Goal: Find specific page/section

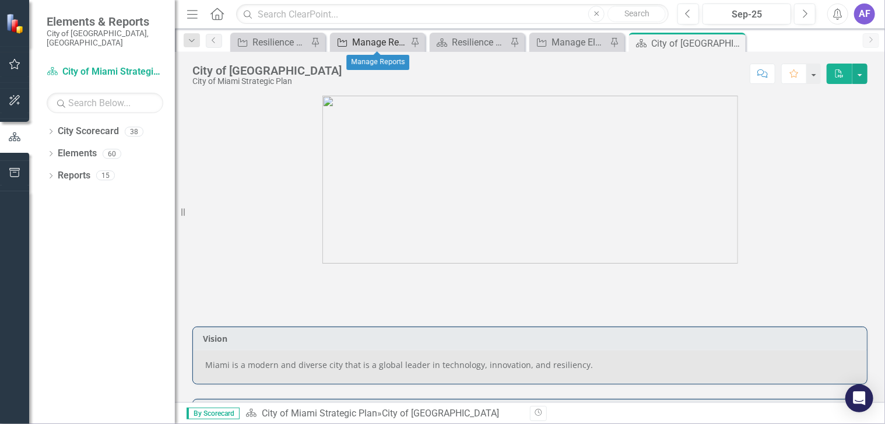
click at [380, 36] on div "Manage Reports" at bounding box center [379, 42] width 55 height 15
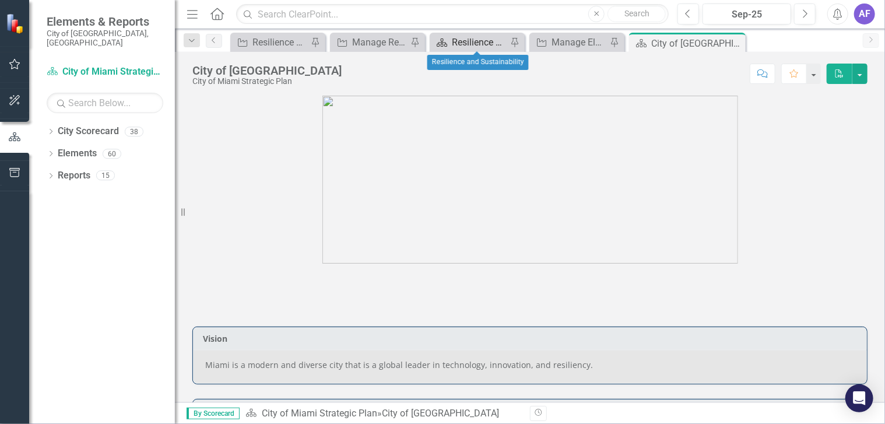
click at [457, 49] on div "Resilience and Sustainability" at bounding box center [479, 42] width 55 height 15
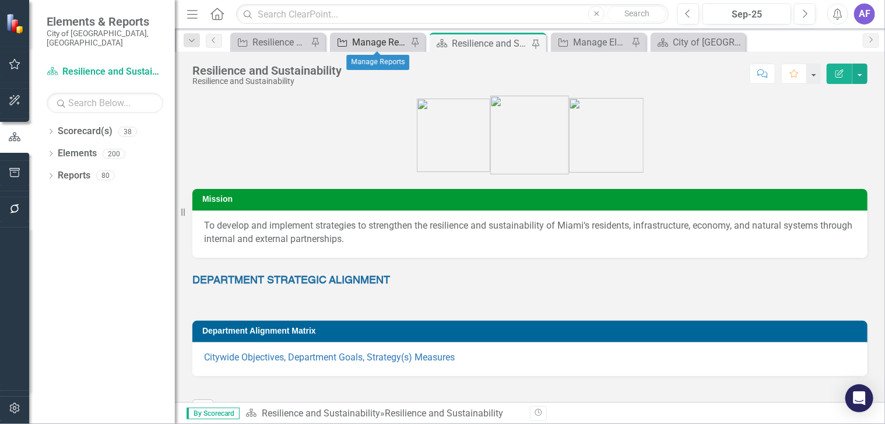
click at [393, 44] on div "Manage Reports" at bounding box center [379, 42] width 55 height 15
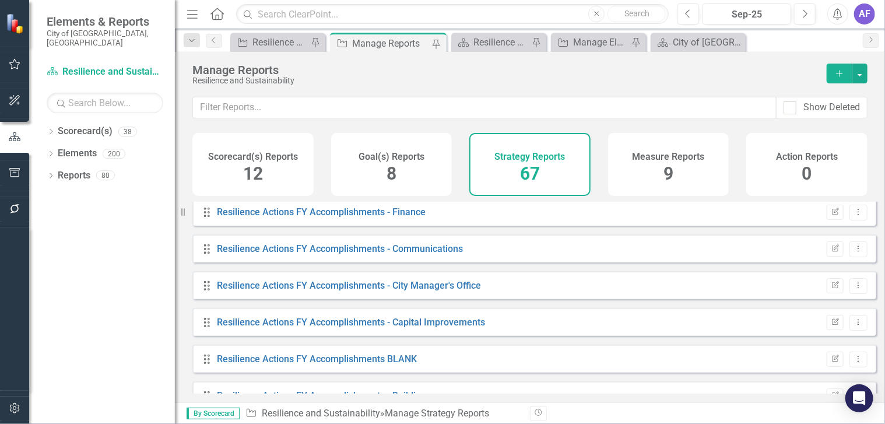
scroll to position [2099, 0]
click at [480, 326] on link "Resilience Actions FY Accomplishments - Capital Improvements" at bounding box center [351, 320] width 268 height 11
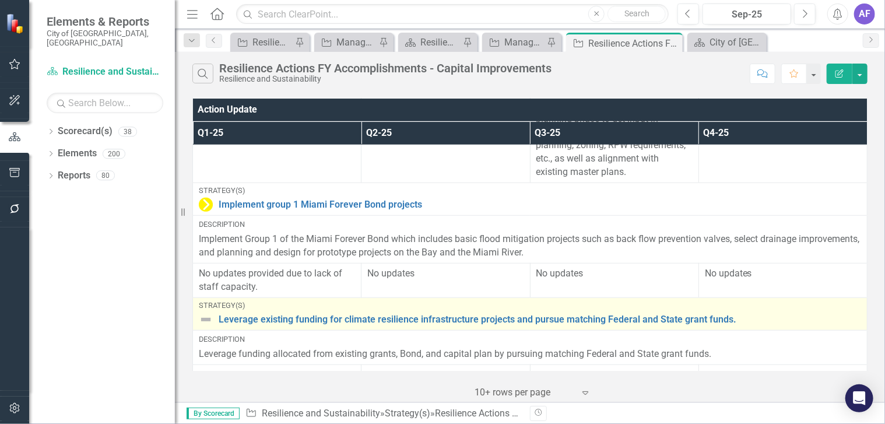
scroll to position [466, 0]
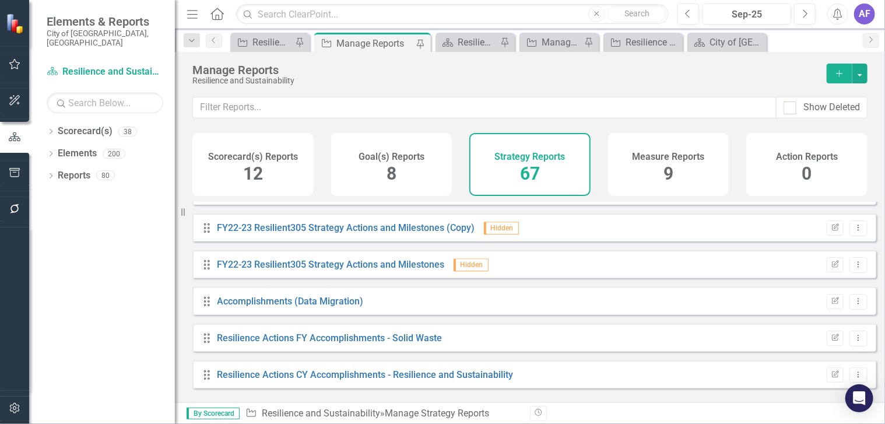
scroll to position [1516, 0]
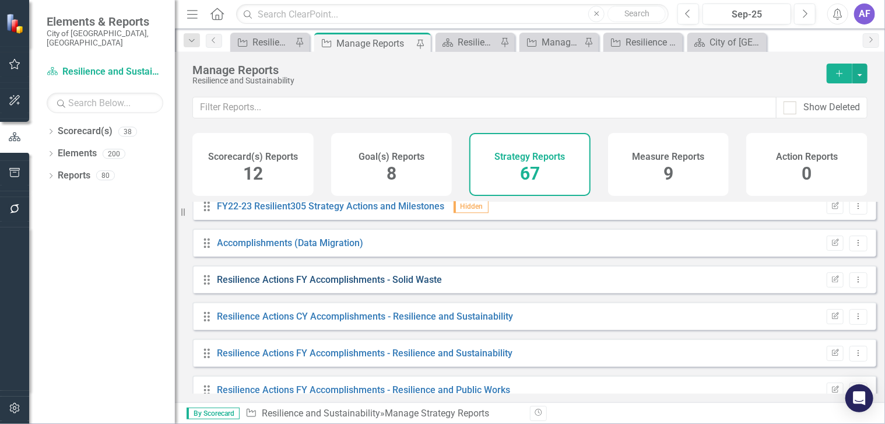
click at [380, 285] on link "Resilience Actions FY Accomplishments - Solid Waste" at bounding box center [329, 279] width 225 height 11
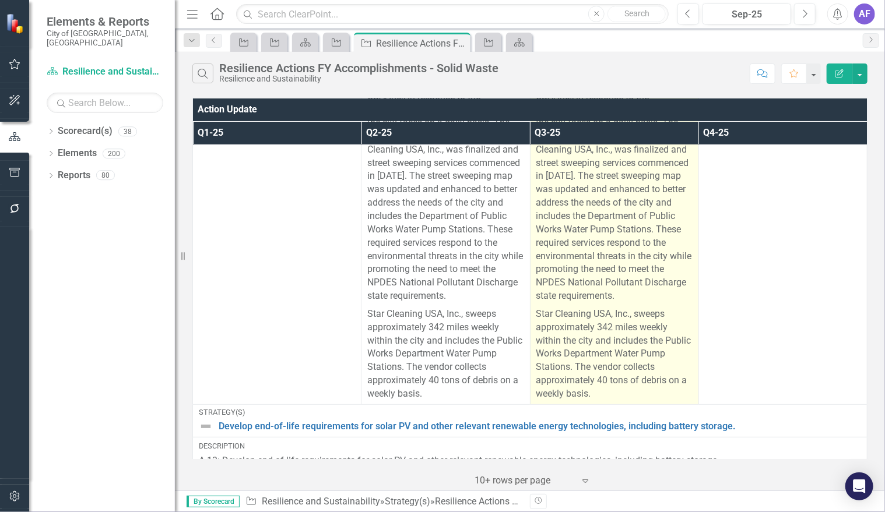
scroll to position [175, 0]
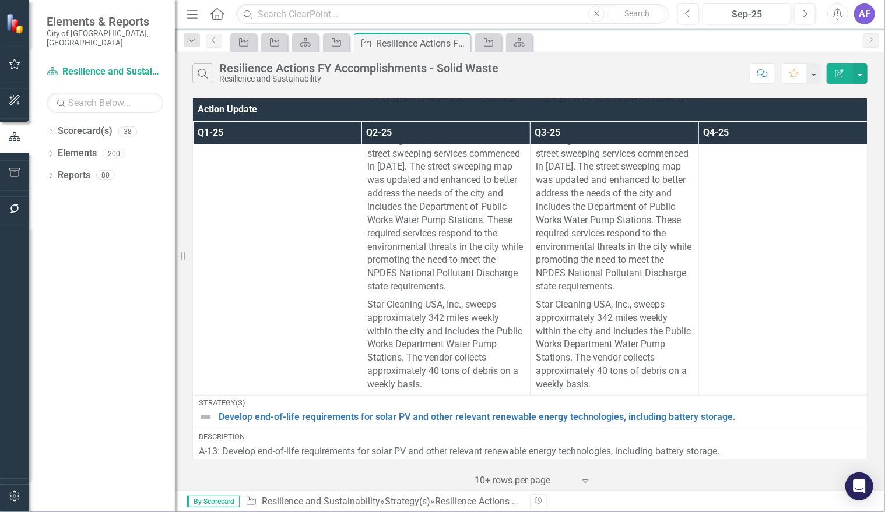
click at [615, 83] on div "Search Resilience Actions FY Accomplishments - Solid Waste Resilience and Susta…" at bounding box center [530, 71] width 710 height 38
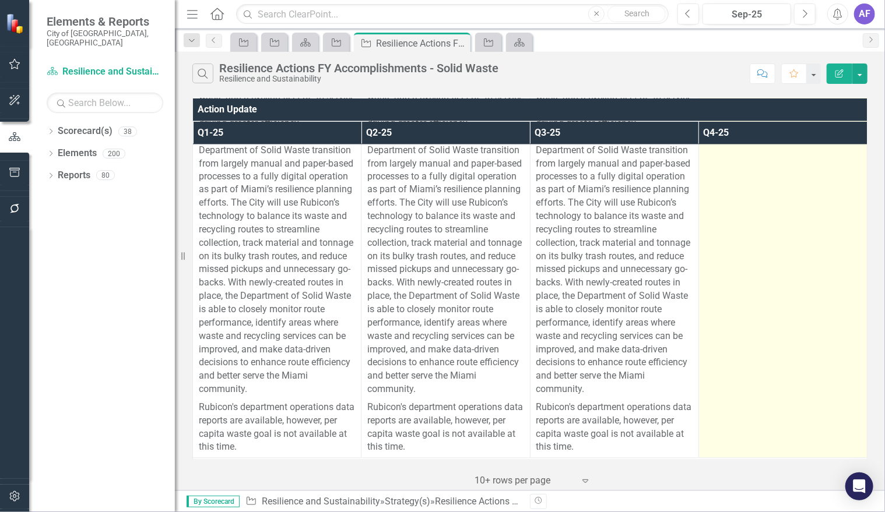
scroll to position [1049, 0]
